Goal: Task Accomplishment & Management: Manage account settings

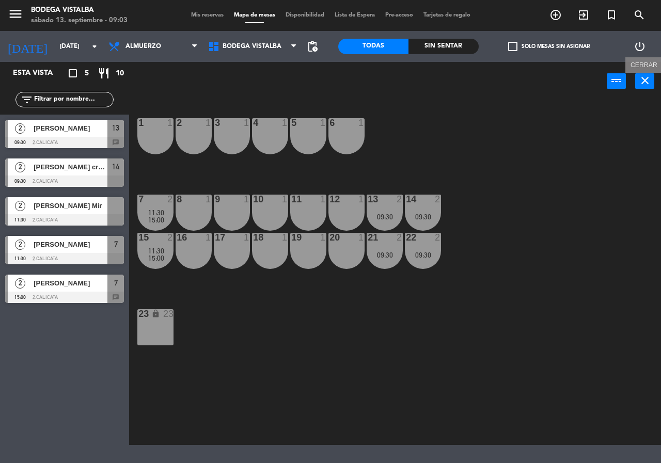
click at [648, 75] on icon "close" at bounding box center [645, 80] width 12 height 12
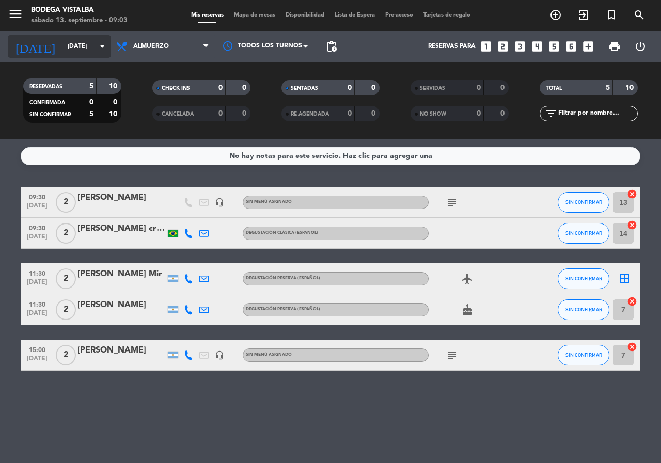
click at [62, 46] on input "[DATE]" at bounding box center [103, 47] width 82 height 18
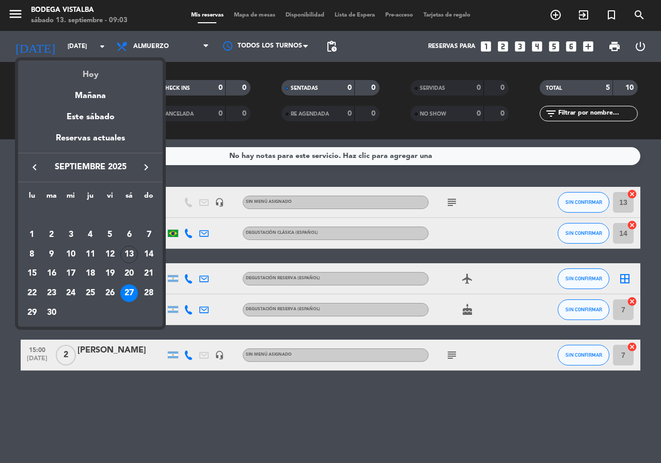
click at [69, 65] on div "Hoy" at bounding box center [90, 70] width 145 height 21
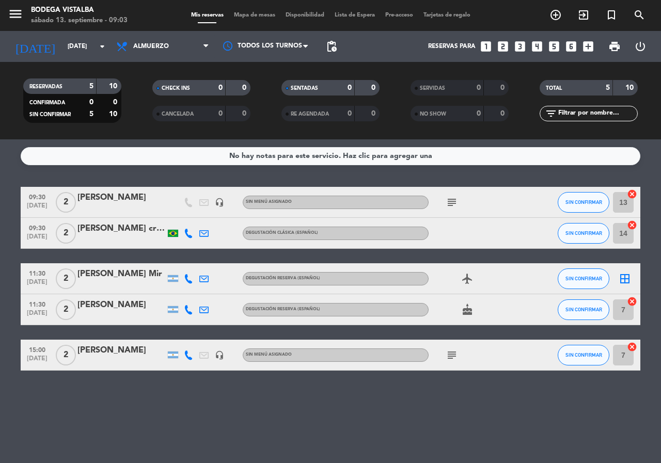
type input "[DATE]"
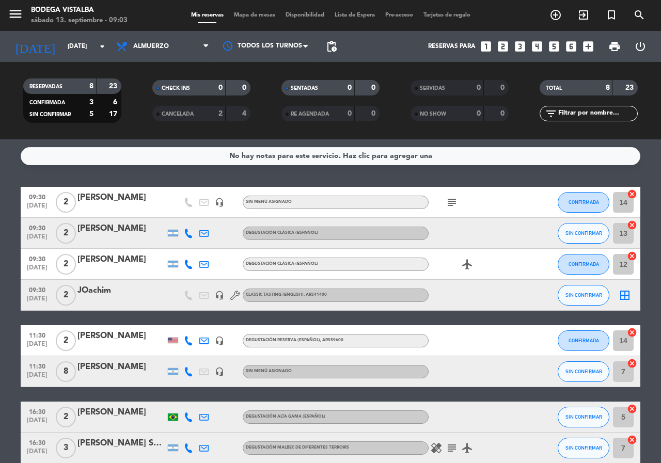
click at [446, 205] on icon "subject" at bounding box center [452, 202] width 12 height 12
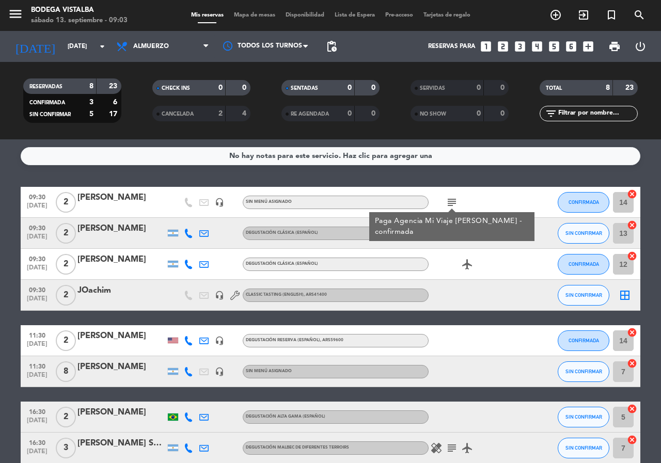
click at [436, 169] on div "No hay notas para este servicio. Haz clic para agregar una 09:30 [DATE] 2 [PERS…" at bounding box center [330, 301] width 661 height 324
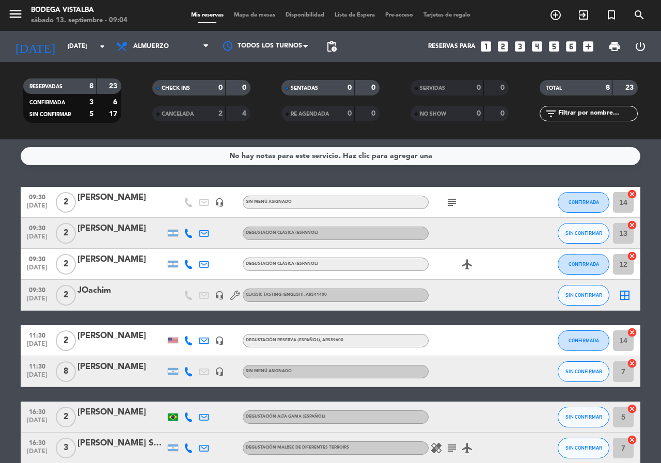
click at [448, 201] on icon "subject" at bounding box center [452, 202] width 12 height 12
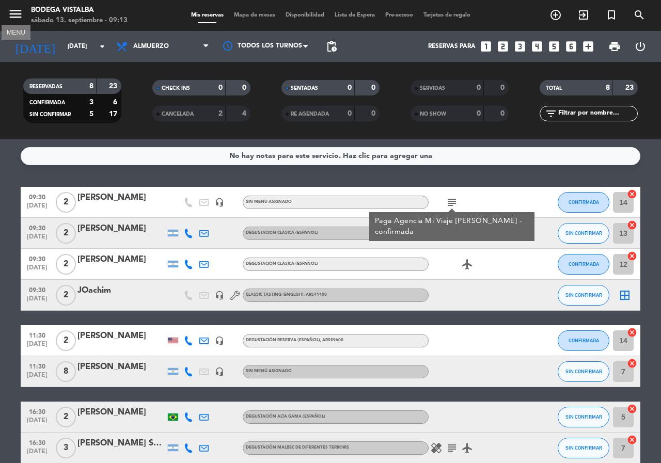
click at [19, 13] on icon "menu" at bounding box center [15, 13] width 15 height 15
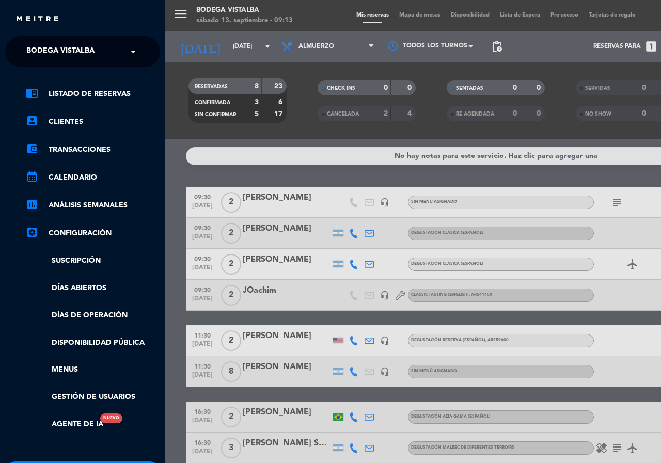
click at [126, 52] on div "× BODEGA VISTALBA ×" at bounding box center [83, 52] width 124 height 22
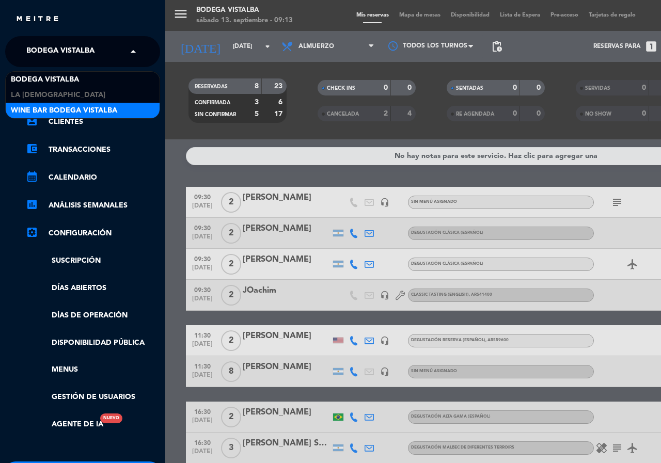
click at [143, 108] on div "Wine Bar Bodega Vistalba" at bounding box center [83, 110] width 154 height 15
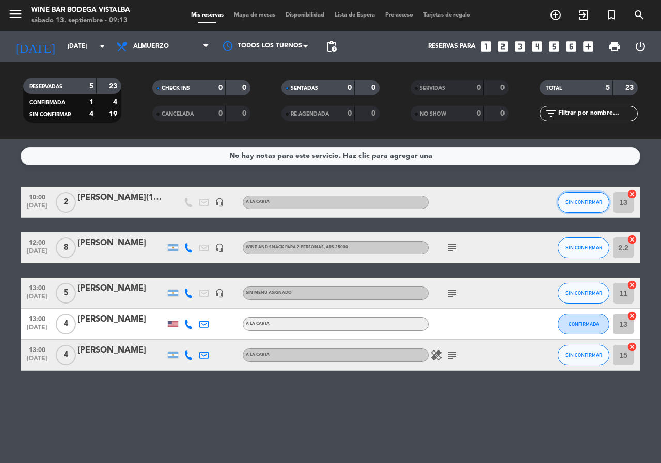
click at [590, 195] on button "SIN CONFIRMAR" at bounding box center [584, 202] width 52 height 21
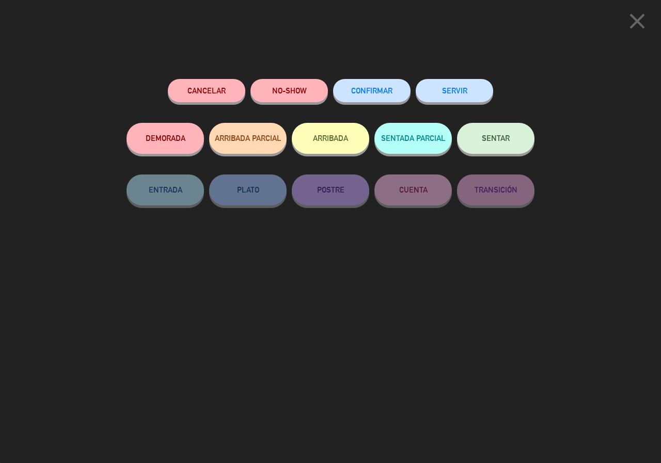
click at [319, 136] on button "ARRIBADA" at bounding box center [330, 138] width 77 height 31
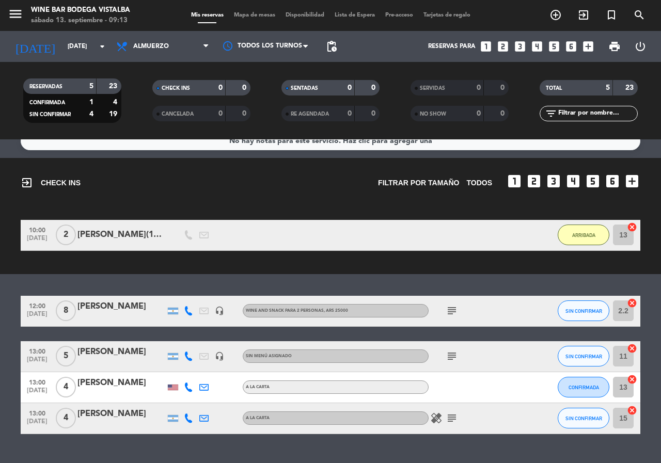
scroll to position [38, 0]
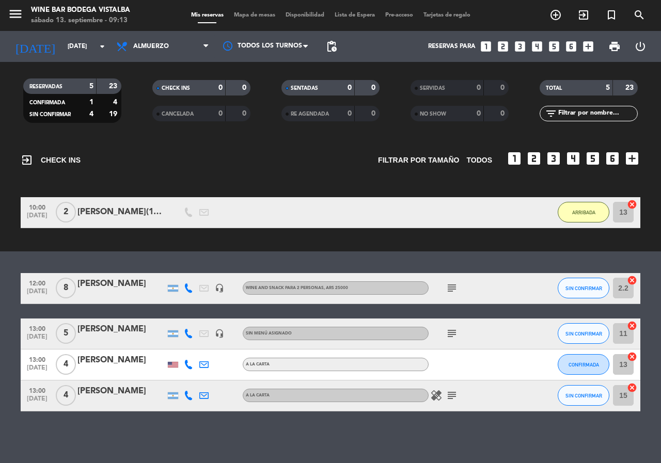
click at [449, 287] on icon "subject" at bounding box center [452, 288] width 12 height 12
click at [453, 333] on icon "subject" at bounding box center [452, 333] width 12 height 12
click at [454, 395] on icon "subject" at bounding box center [452, 395] width 12 height 12
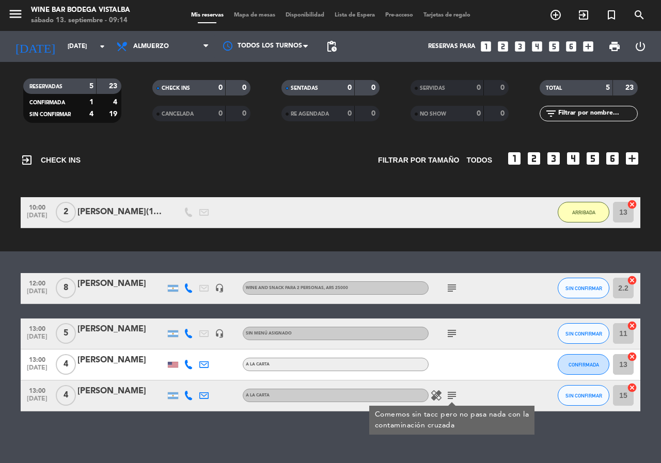
click at [348, 424] on div "No hay notas para este servicio. Haz clic para agregar una exit_to_app CHECK IN…" at bounding box center [330, 301] width 661 height 324
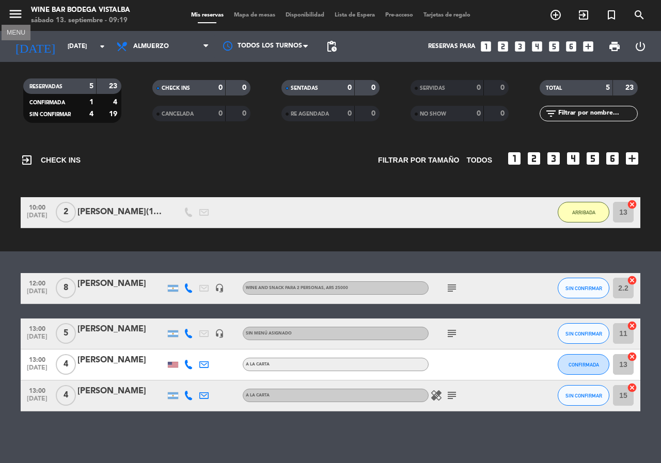
click at [15, 14] on icon "menu" at bounding box center [15, 13] width 15 height 15
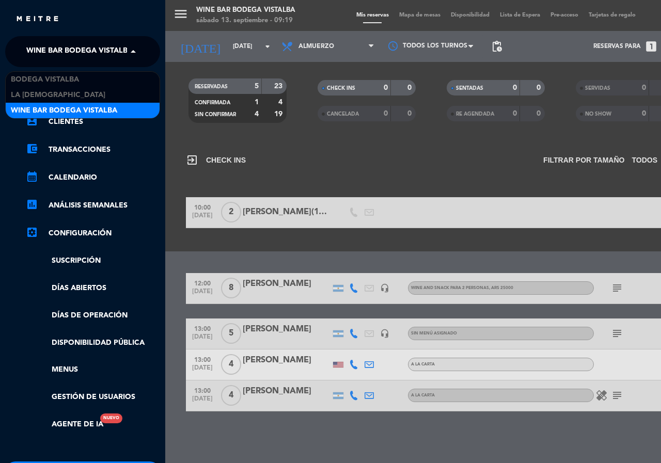
click at [29, 49] on span "Wine Bar Bodega Vistalba" at bounding box center [79, 52] width 106 height 22
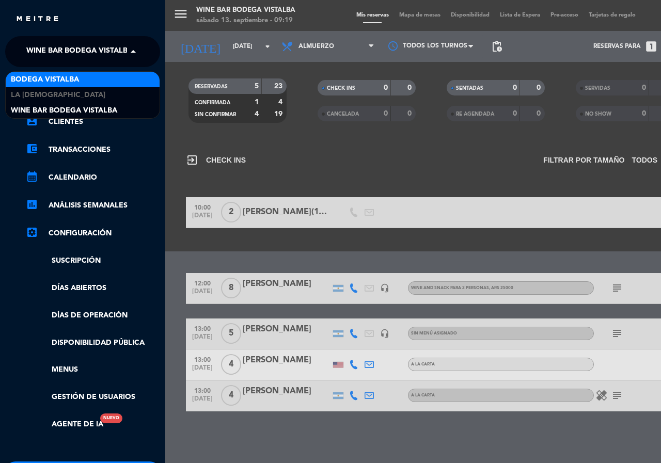
drag, startPoint x: 58, startPoint y: 89, endPoint x: 65, endPoint y: 77, distance: 13.4
click at [65, 77] on div "BODEGA VISTALBA LA JAMONERIA Wine Bar Bodega Vistalba" at bounding box center [83, 95] width 154 height 46
click at [65, 77] on span "BODEGA VISTALBA" at bounding box center [45, 80] width 68 height 12
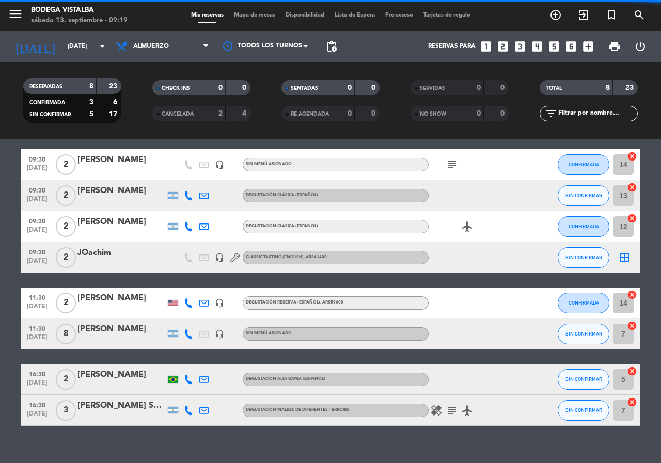
scroll to position [0, 0]
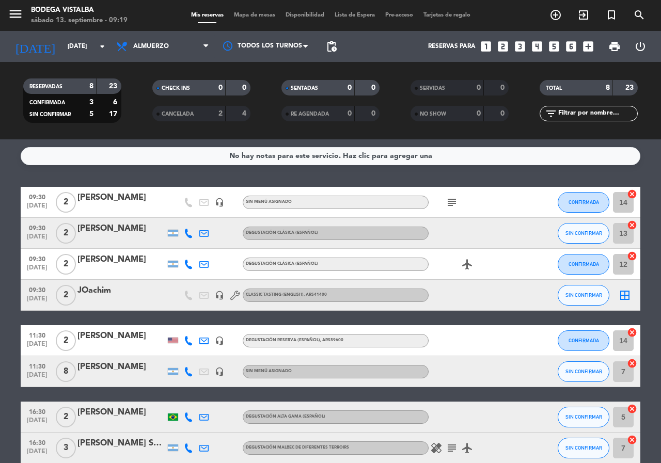
click at [446, 205] on icon "subject" at bounding box center [452, 202] width 12 height 12
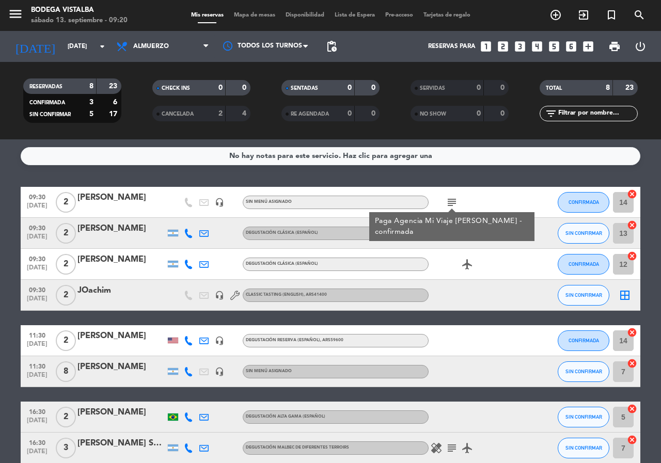
click at [410, 182] on div "No hay notas para este servicio. Haz clic para agregar una 09:30 [DATE] 2 [PERS…" at bounding box center [330, 301] width 661 height 324
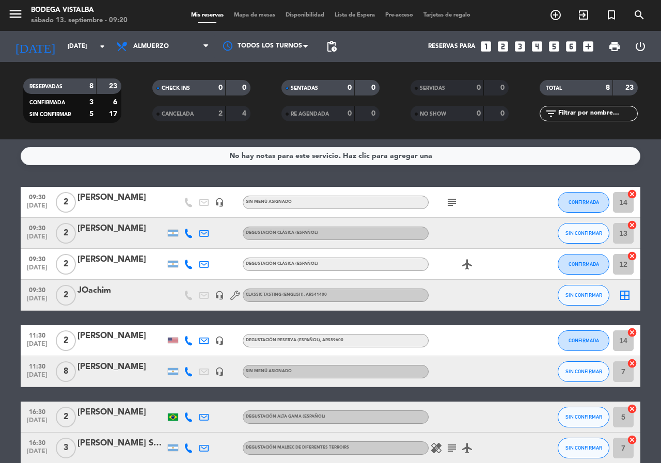
click at [53, 343] on div "11:30 [DATE]" at bounding box center [37, 340] width 33 height 30
click at [0, 349] on bookings-row "09:30 [DATE] 2 [PERSON_NAME] headset_mic Sin menú asignado subject CONFIRMADA 1…" at bounding box center [330, 325] width 661 height 277
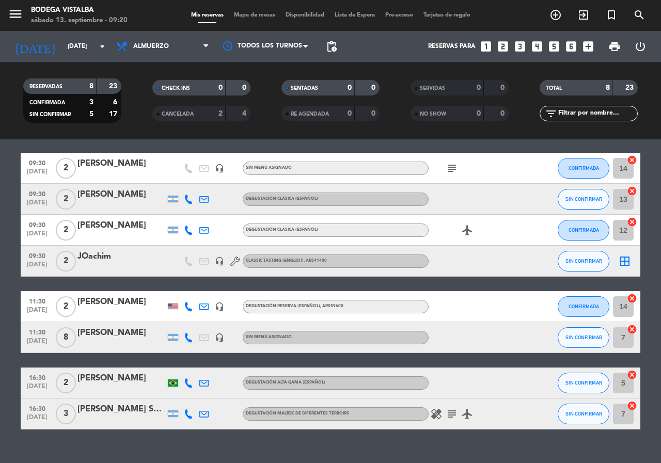
scroll to position [52, 0]
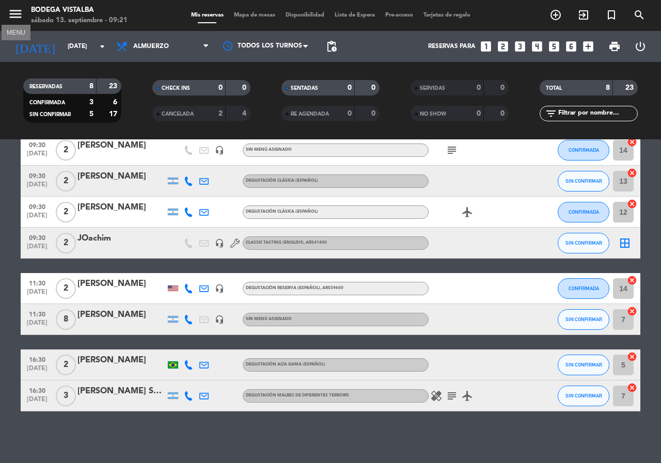
click at [15, 18] on icon "menu" at bounding box center [15, 13] width 15 height 15
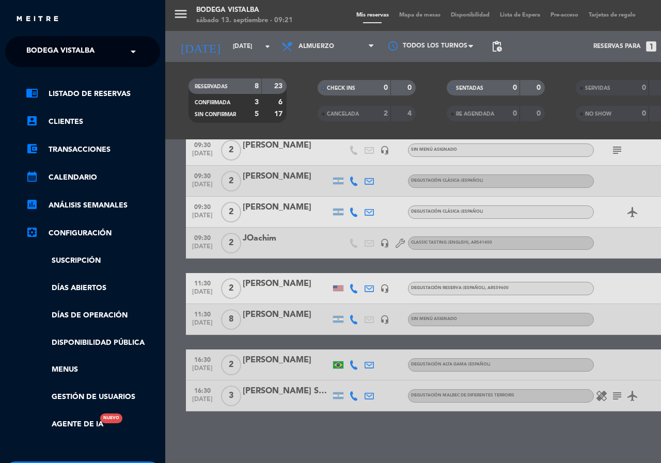
click at [41, 53] on span "BODEGA VISTALBA" at bounding box center [60, 52] width 68 height 22
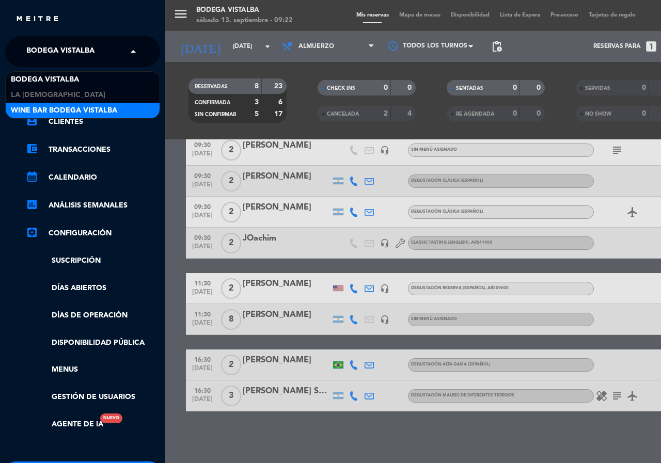
click at [42, 105] on span "Wine Bar Bodega Vistalba" at bounding box center [64, 111] width 106 height 12
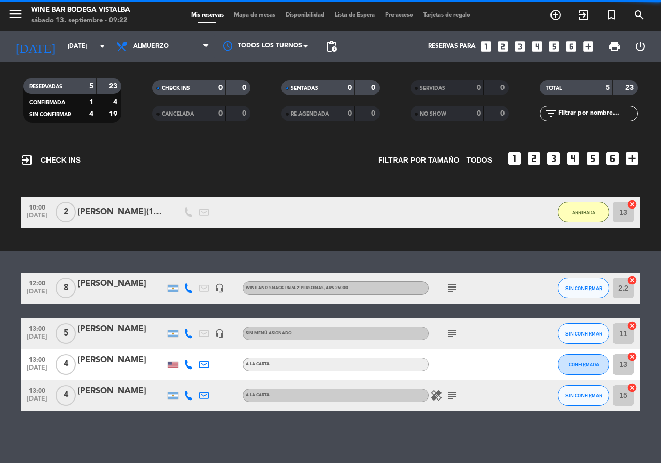
scroll to position [38, 0]
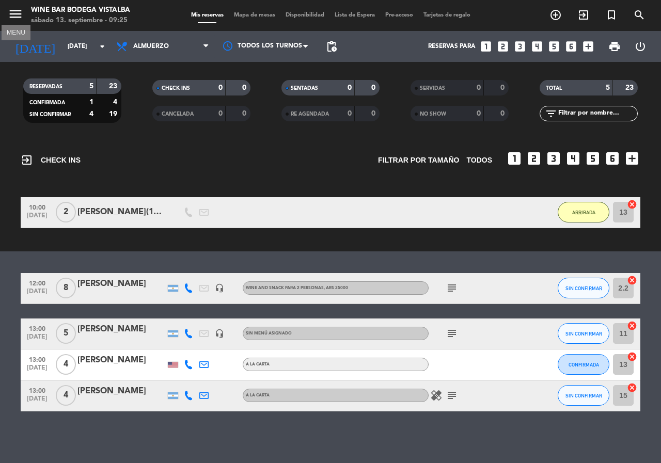
click at [17, 14] on icon "menu" at bounding box center [15, 13] width 15 height 15
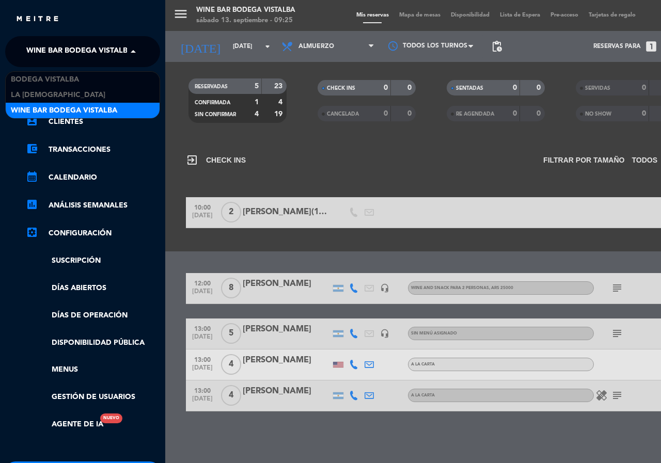
click at [66, 48] on span "Wine Bar Bodega Vistalba" at bounding box center [79, 52] width 106 height 22
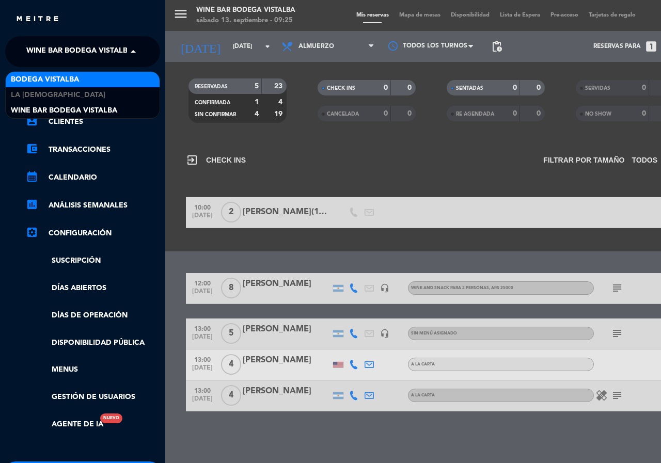
click at [77, 86] on div "BODEGA VISTALBA" at bounding box center [83, 79] width 154 height 15
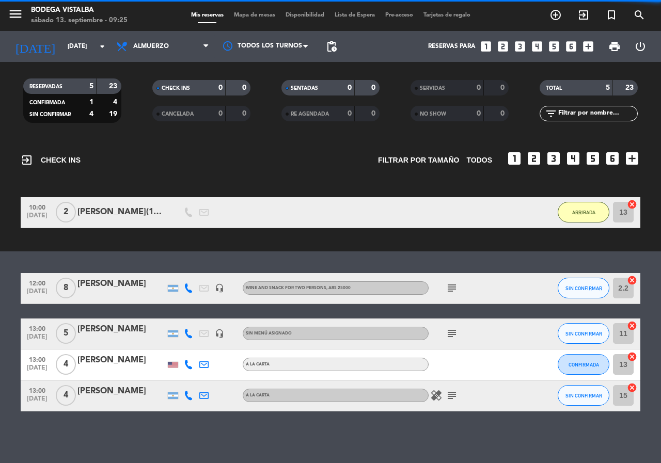
scroll to position [52, 0]
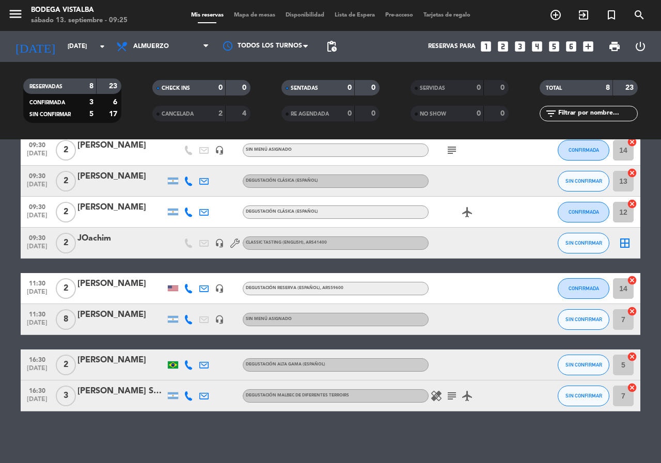
click at [452, 150] on icon "subject" at bounding box center [452, 150] width 12 height 12
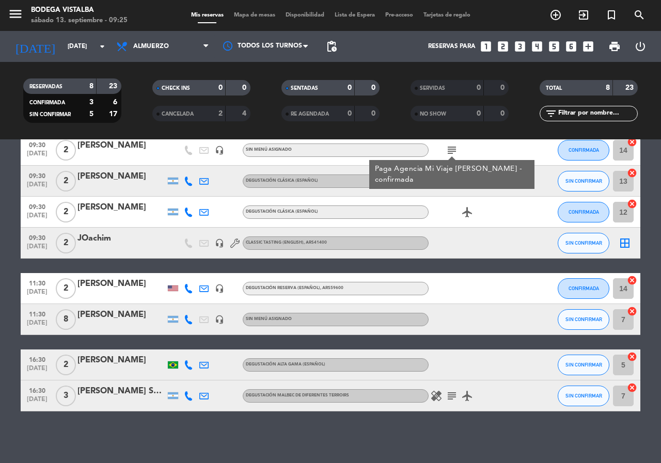
click at [452, 150] on icon "subject" at bounding box center [452, 150] width 12 height 12
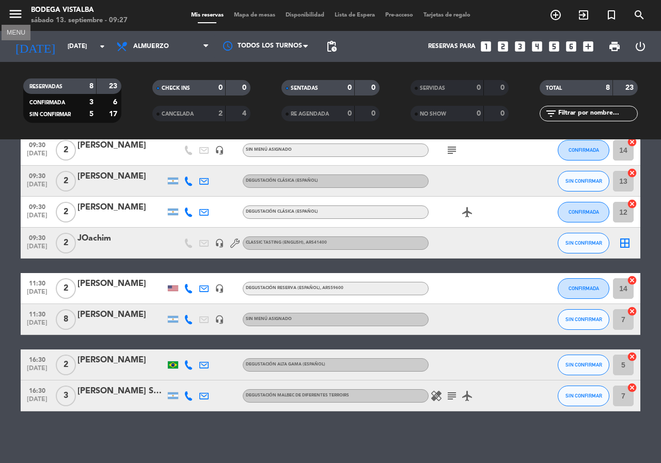
click at [13, 18] on icon "menu" at bounding box center [15, 13] width 15 height 15
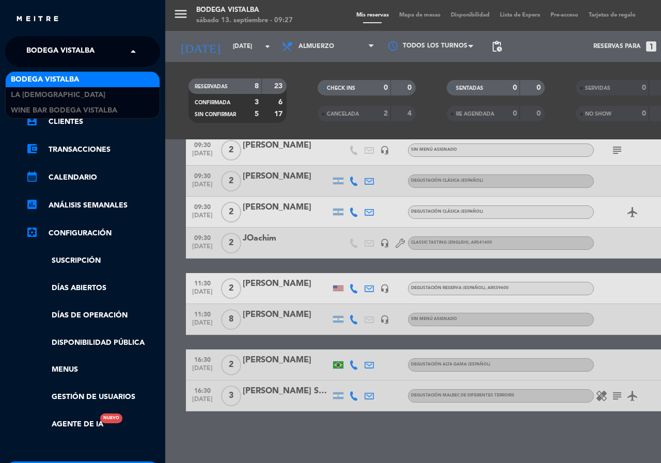
click at [128, 51] on span at bounding box center [136, 52] width 18 height 22
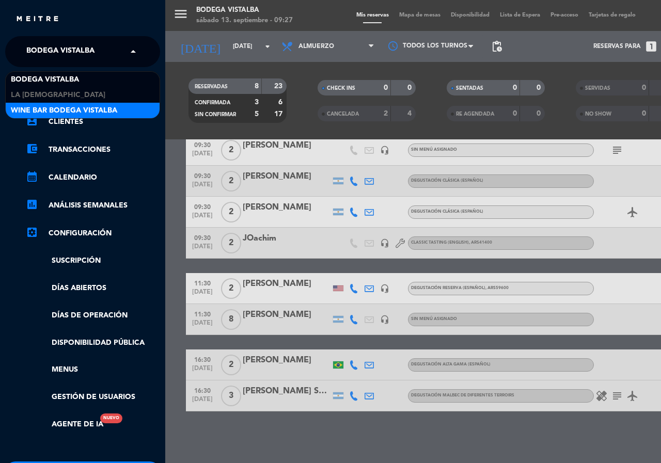
click at [106, 114] on span "Wine Bar Bodega Vistalba" at bounding box center [64, 111] width 106 height 12
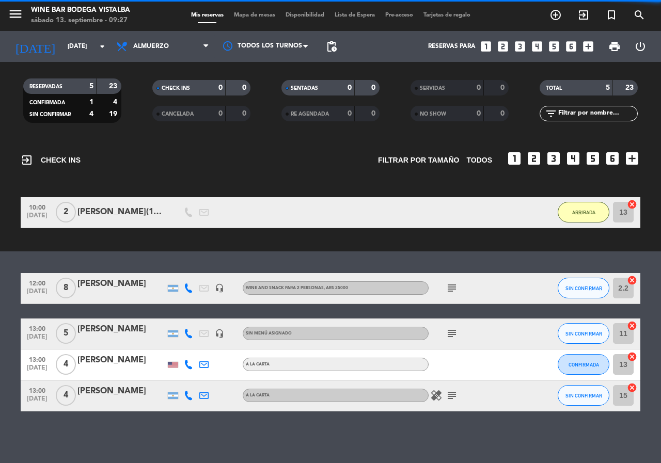
scroll to position [38, 0]
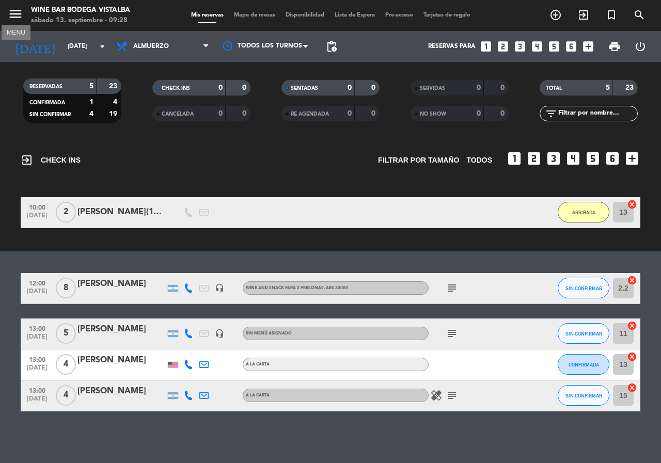
click at [14, 23] on button "menu" at bounding box center [15, 15] width 15 height 19
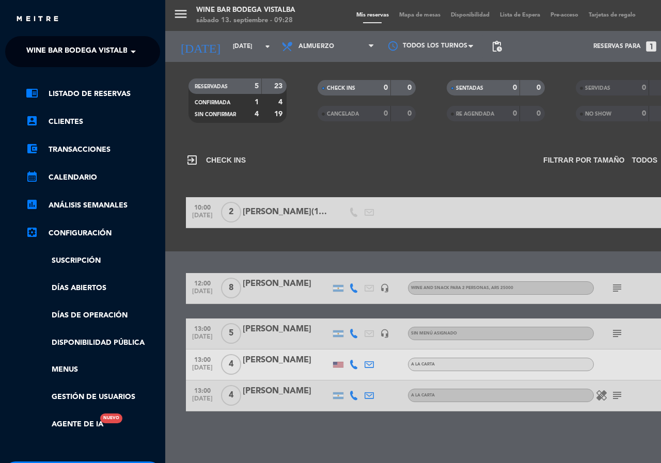
click at [57, 47] on span "Wine Bar Bodega Vistalba" at bounding box center [79, 52] width 106 height 22
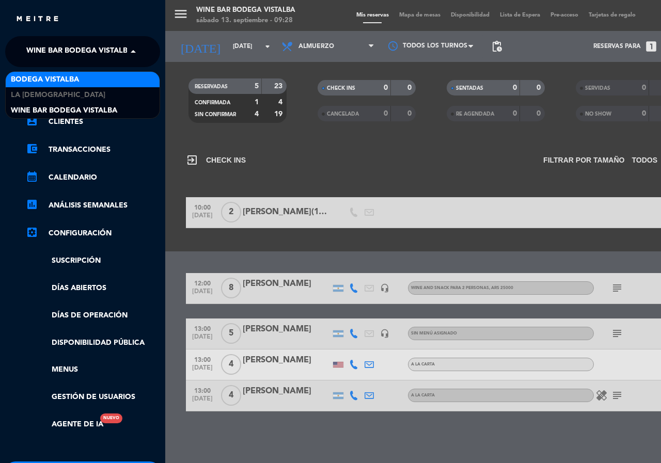
click at [87, 81] on div "BODEGA VISTALBA" at bounding box center [83, 79] width 154 height 15
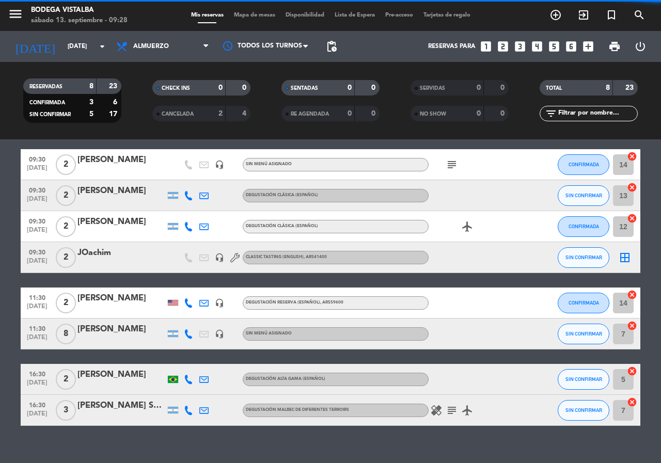
scroll to position [52, 0]
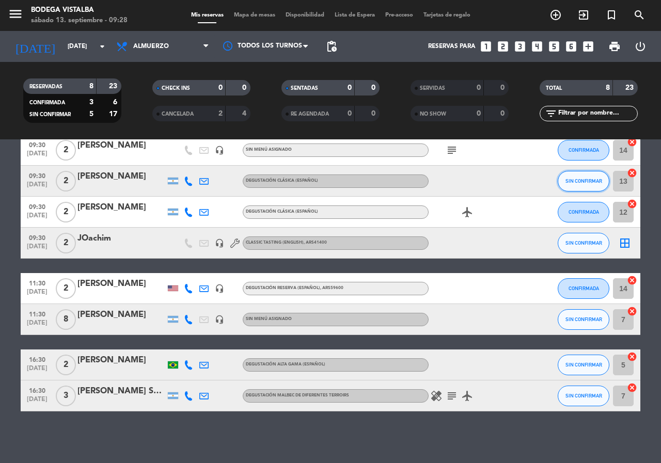
click at [584, 184] on button "SIN CONFIRMAR" at bounding box center [584, 181] width 52 height 21
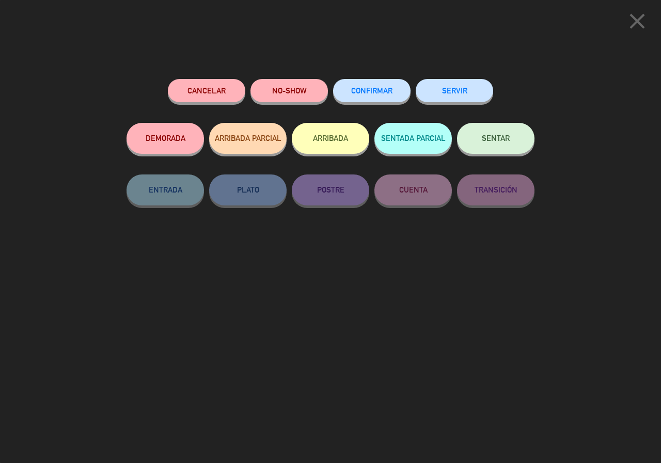
click at [338, 135] on button "ARRIBADA" at bounding box center [330, 138] width 77 height 31
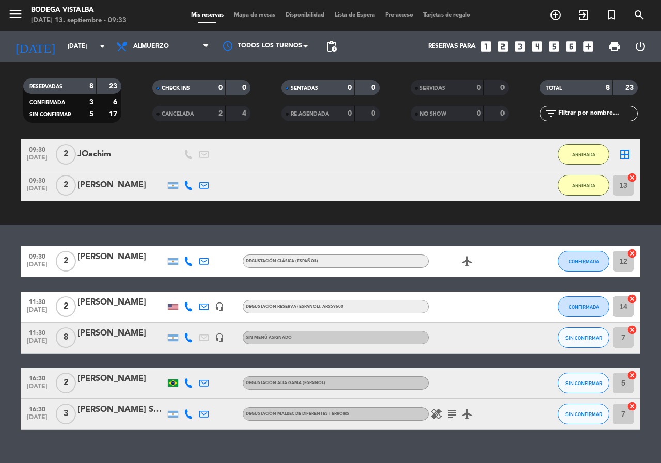
scroll to position [0, 0]
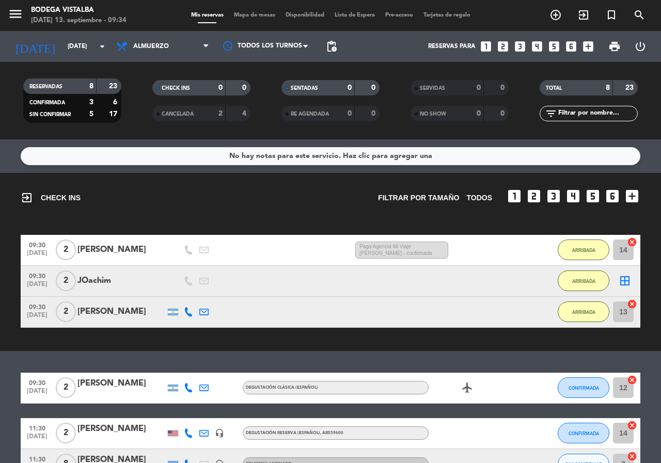
click at [192, 389] on icon at bounding box center [188, 387] width 9 height 9
click at [174, 371] on span "Copiar" at bounding box center [181, 371] width 22 height 11
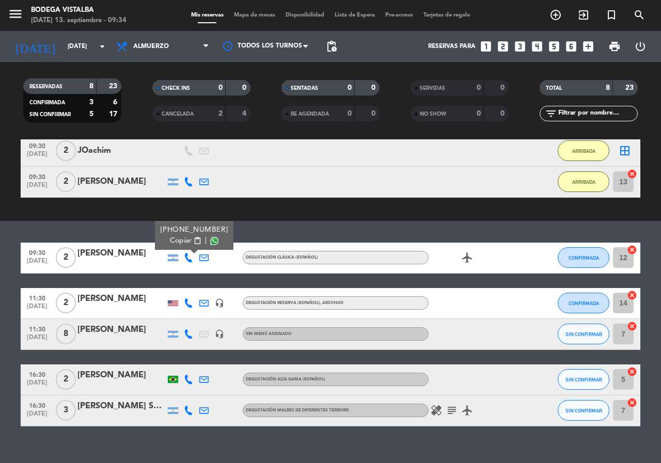
scroll to position [145, 0]
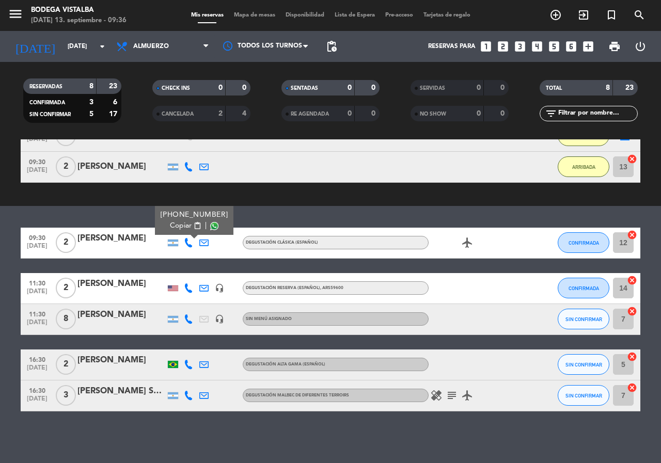
click at [100, 439] on div "No hay notas para este servicio. Haz clic para agregar una exit_to_app CHECK IN…" at bounding box center [330, 301] width 661 height 324
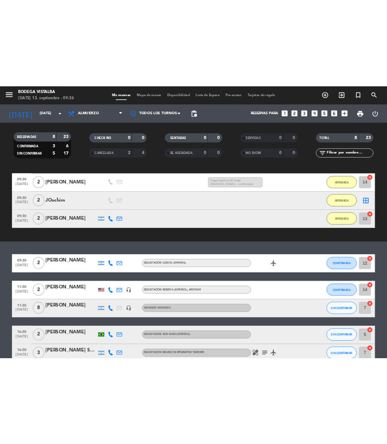
scroll to position [103, 0]
